Goal: Task Accomplishment & Management: Use online tool/utility

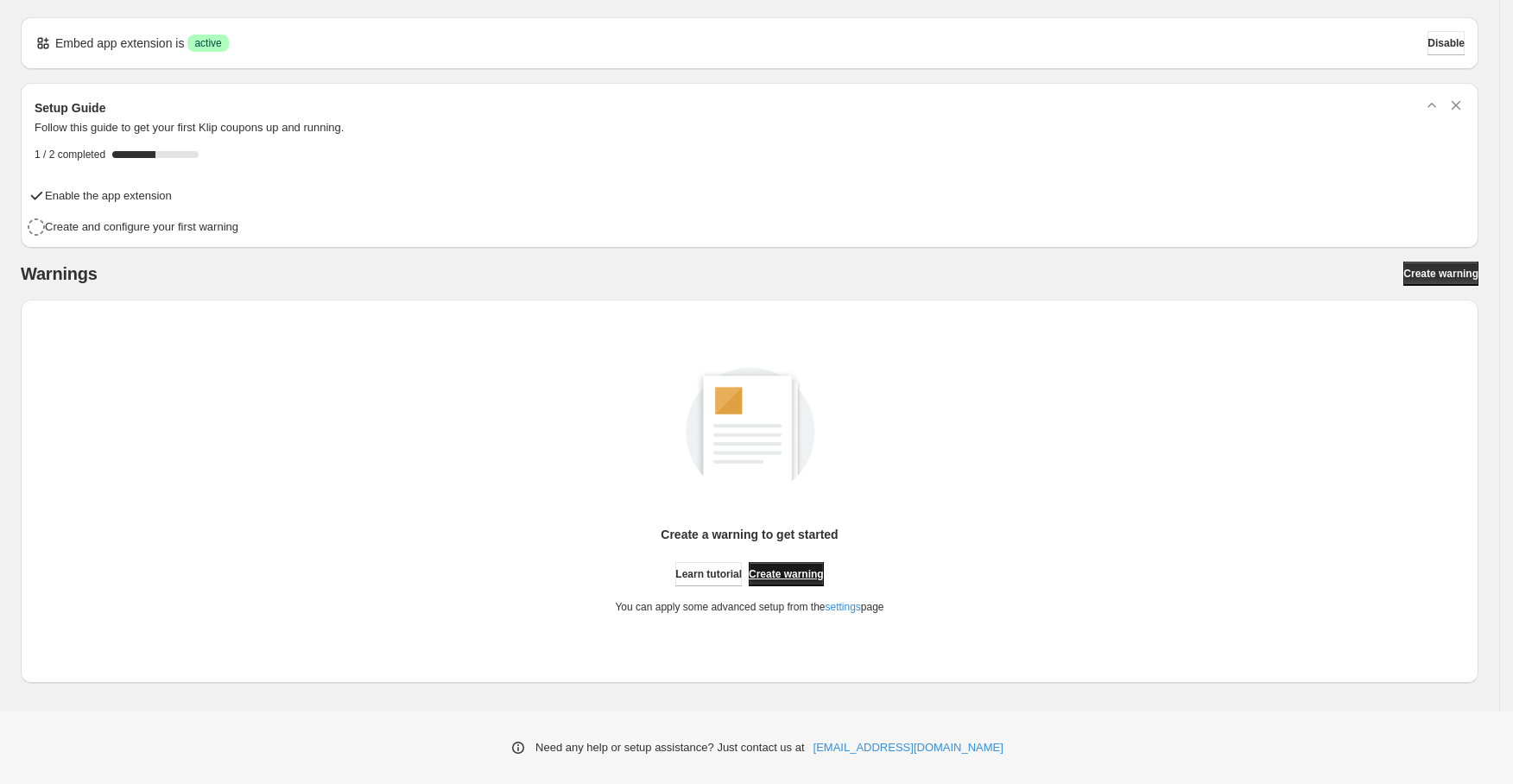
click at [781, 574] on span "Create warning" at bounding box center [786, 574] width 76 height 13
